Goal: Information Seeking & Learning: Find specific page/section

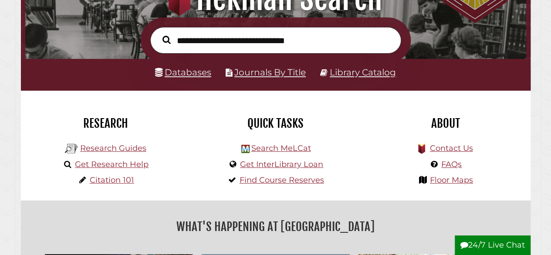
scroll to position [166, 497]
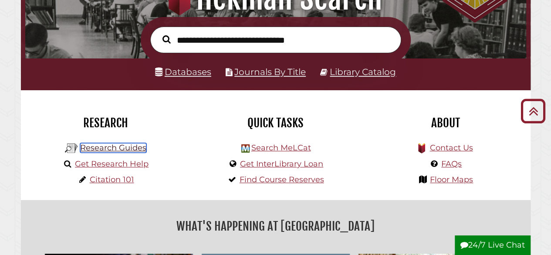
click at [126, 151] on link "Research Guides" at bounding box center [113, 148] width 66 height 10
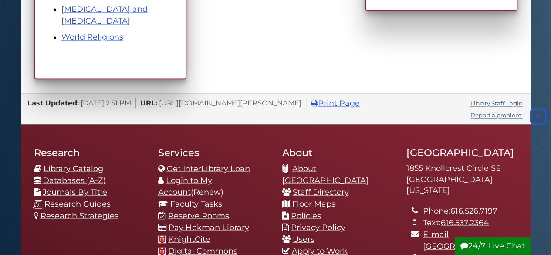
scroll to position [690, 0]
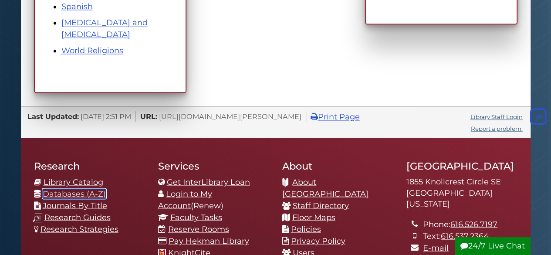
click at [95, 190] on link "Databases (A-Z)" at bounding box center [74, 194] width 63 height 10
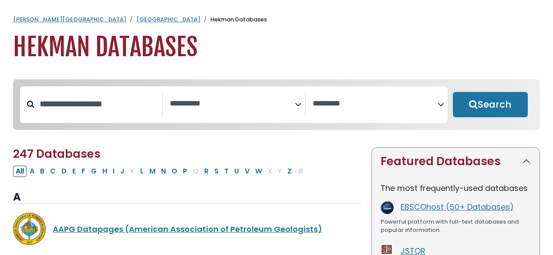
select select "Database Subject Filter"
select select "Database Vendors Filter"
click at [301, 106] on icon "Search filters" at bounding box center [298, 102] width 7 height 13
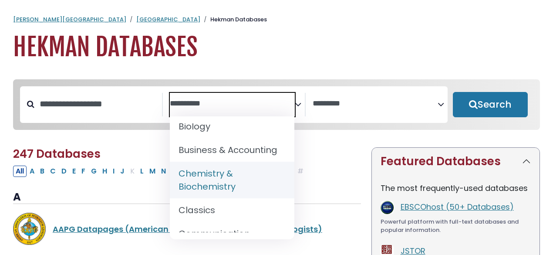
scroll to position [108, 0]
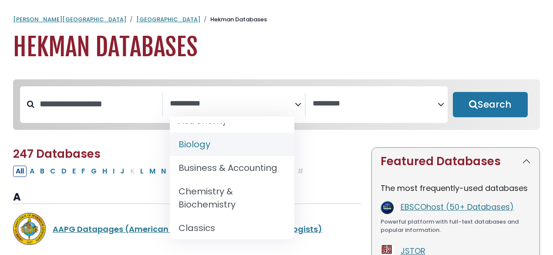
select select "*****"
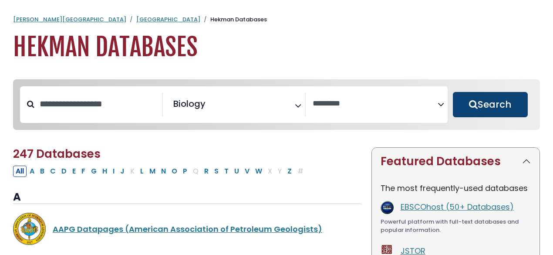
click at [502, 102] on button "Search" at bounding box center [490, 104] width 75 height 25
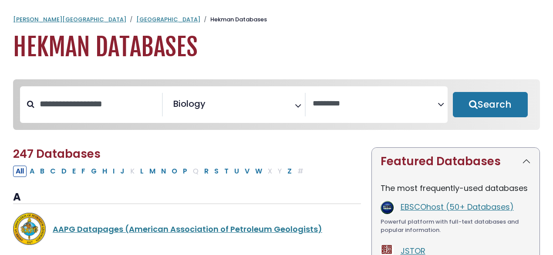
select select "Database Vendors Filter"
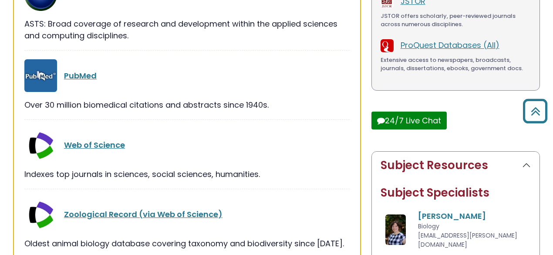
scroll to position [250, 0]
